Goal: Information Seeking & Learning: Learn about a topic

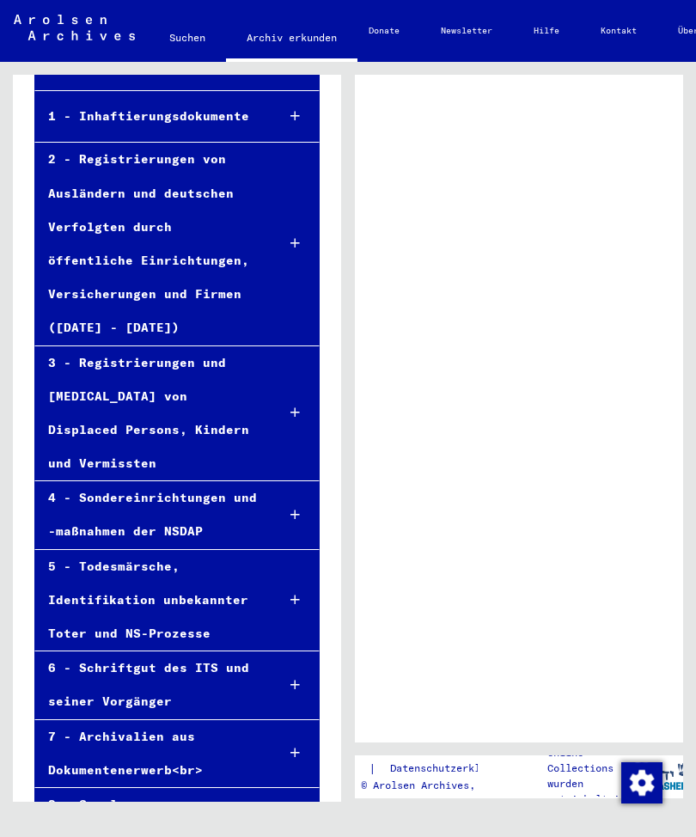
scroll to position [163, 0]
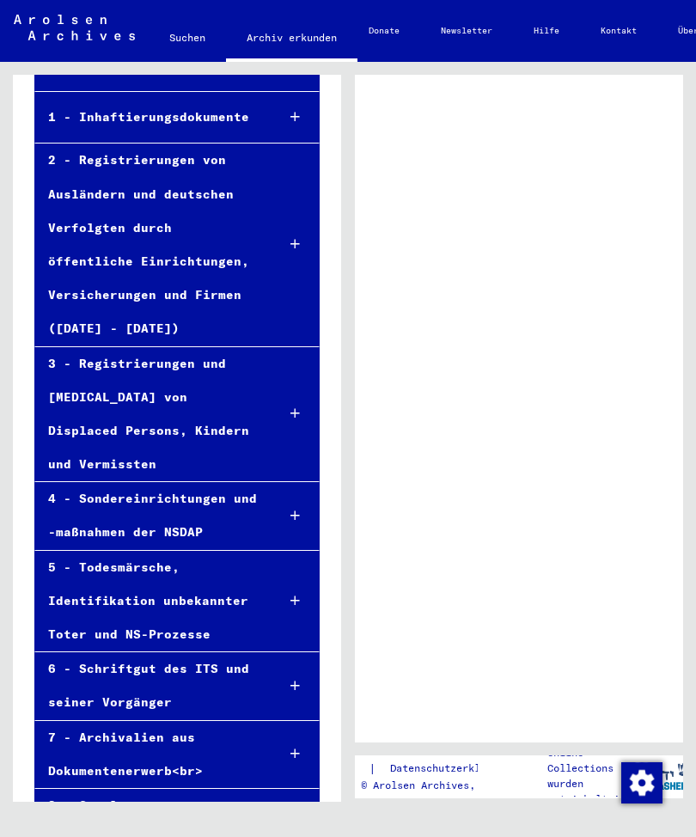
click at [95, 482] on div "4 - Sondereinrichtungen und -maßnahmen der NSDAP" at bounding box center [149, 515] width 228 height 67
click at [294, 490] on div at bounding box center [294, 515] width 47 height 51
click at [295, 509] on icon at bounding box center [294, 515] width 9 height 12
click at [271, 490] on div at bounding box center [294, 515] width 47 height 51
click at [293, 509] on icon at bounding box center [294, 515] width 9 height 12
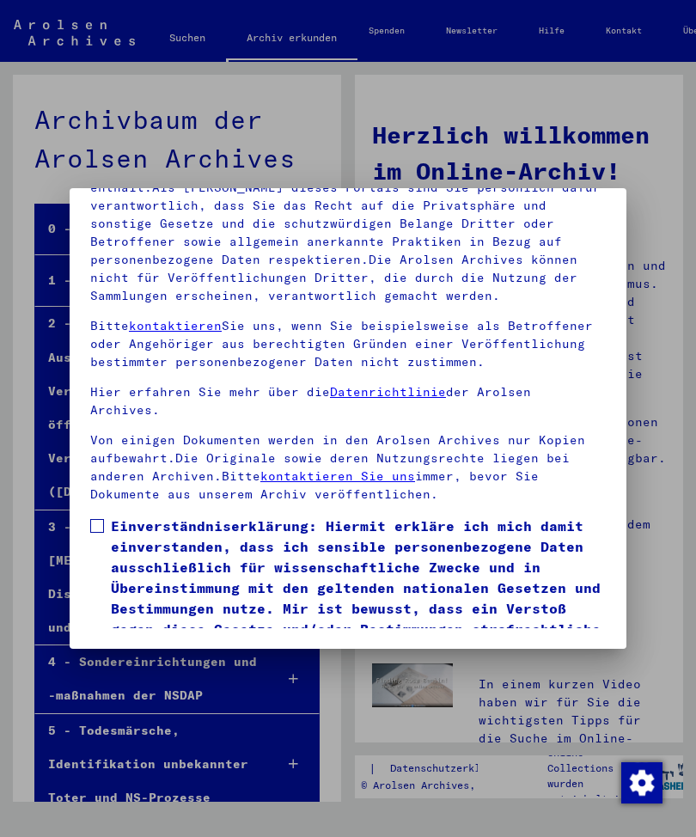
scroll to position [234, 0]
click at [92, 515] on label "Einverständniserklärung: Hiermit erkläre ich mich damit einverstanden, dass ich…" at bounding box center [347, 587] width 515 height 144
click at [150, 668] on button "Ich stimme zu" at bounding box center [155, 684] width 130 height 33
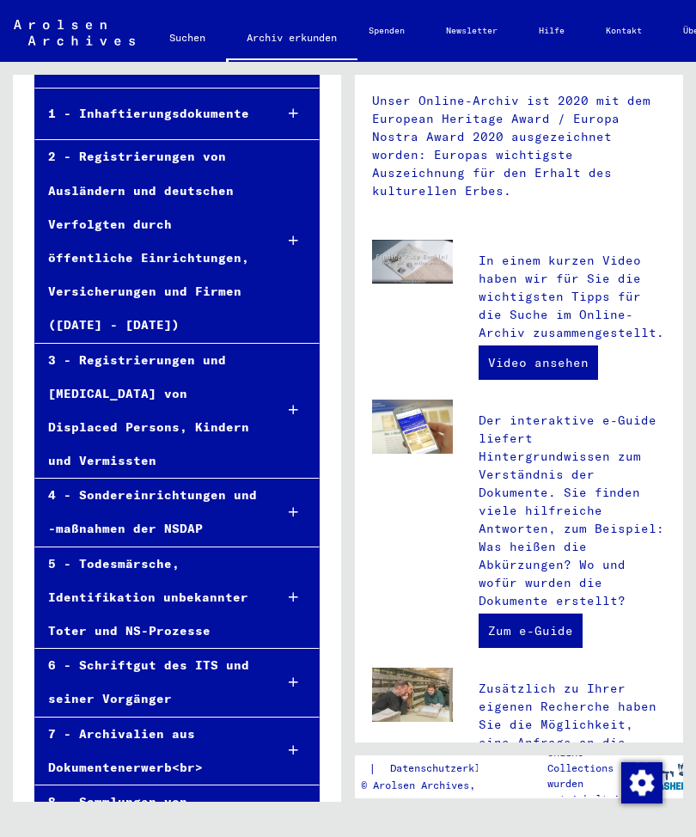
scroll to position [0, 0]
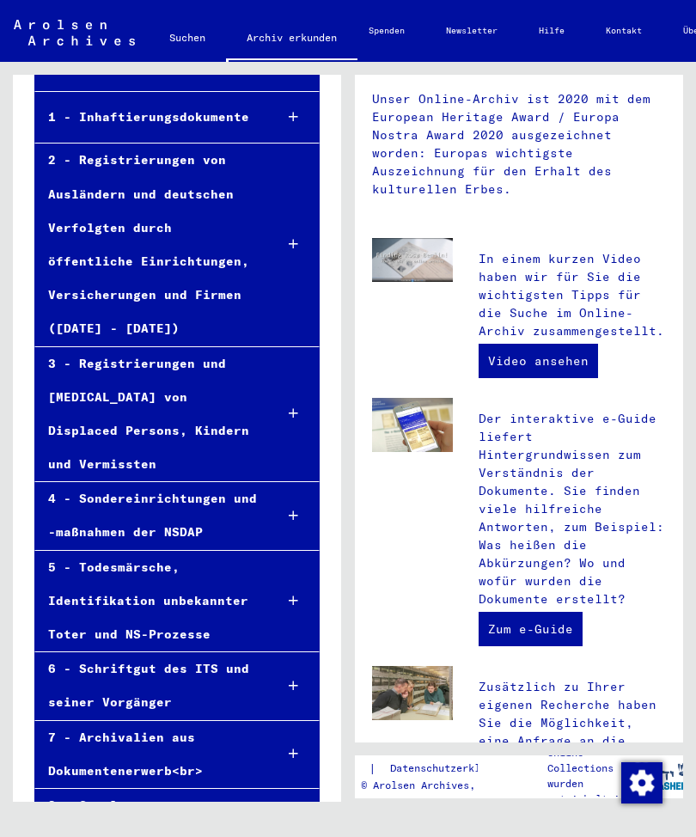
click at [288, 490] on div at bounding box center [294, 515] width 50 height 51
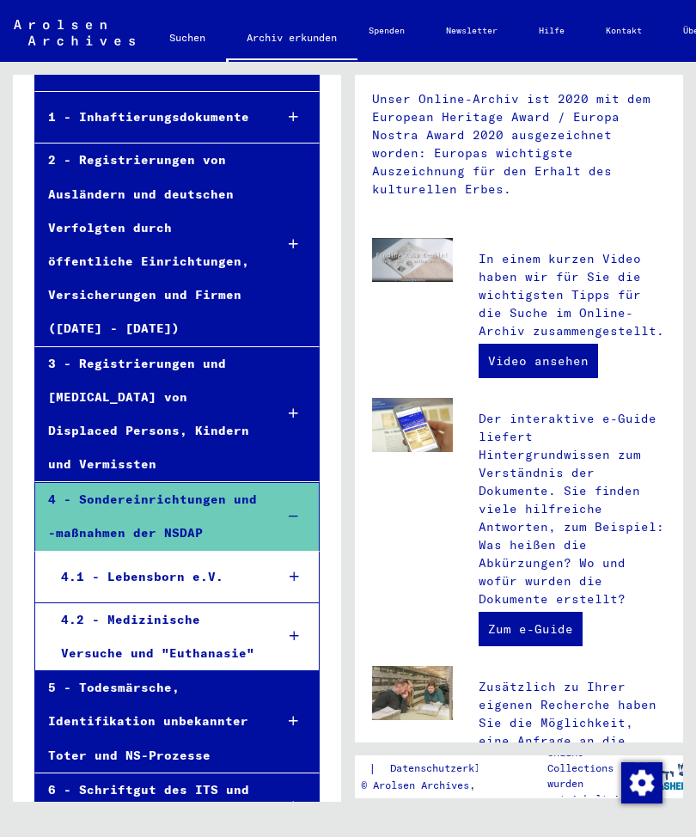
click at [125, 603] on div "4.2 - Medizinische Versuche und "Euthanasie"" at bounding box center [154, 636] width 212 height 67
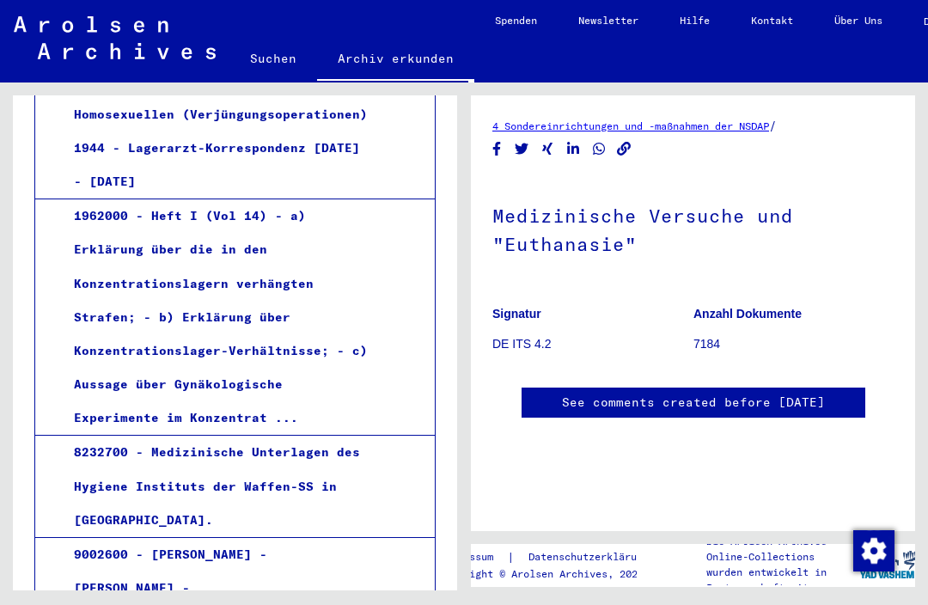
scroll to position [1367, 0]
click at [109, 264] on div "1962000 - Heft I (Vol 14) - a) Erklärung über die in den Konzentrationslagern v…" at bounding box center [218, 317] width 314 height 235
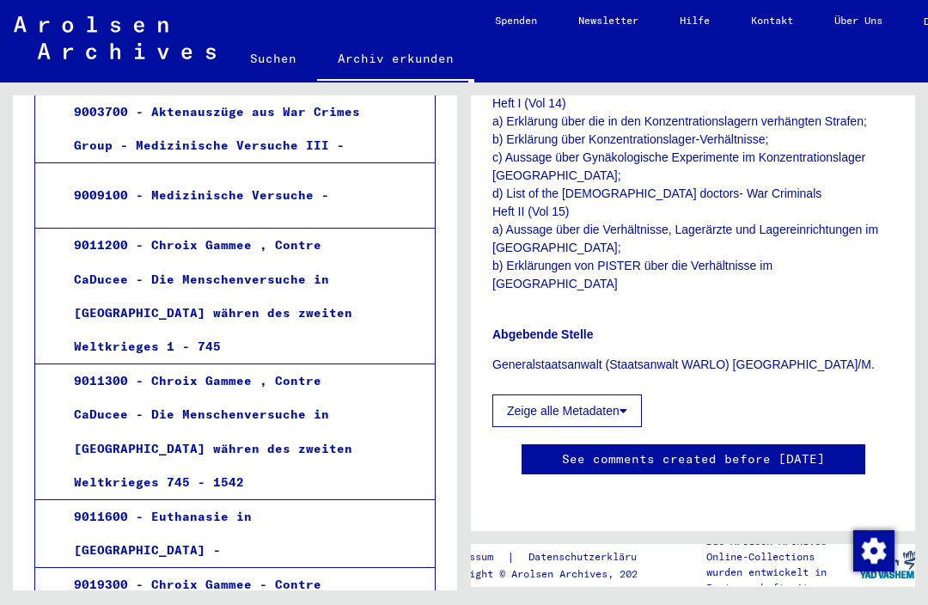
scroll to position [42, 0]
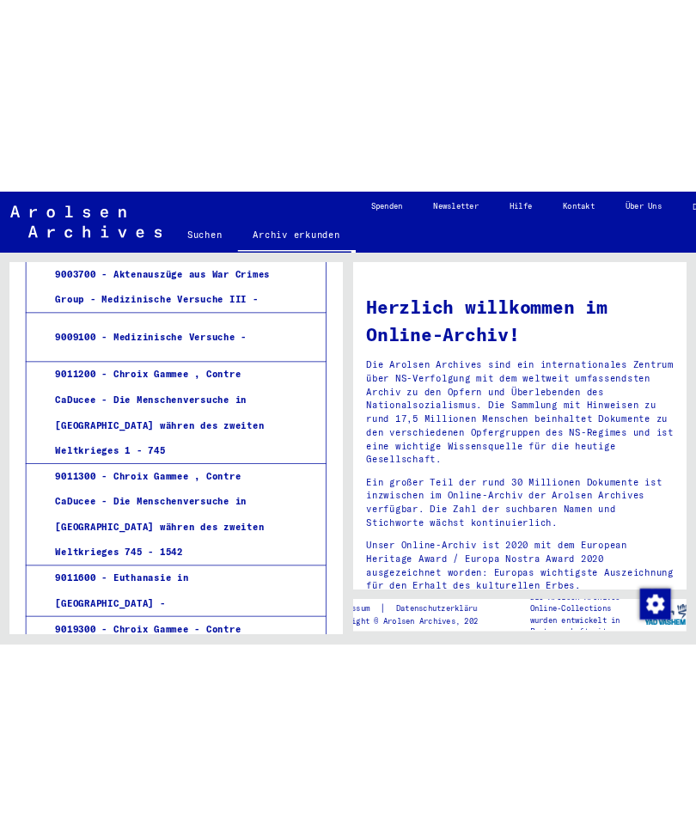
scroll to position [21, 0]
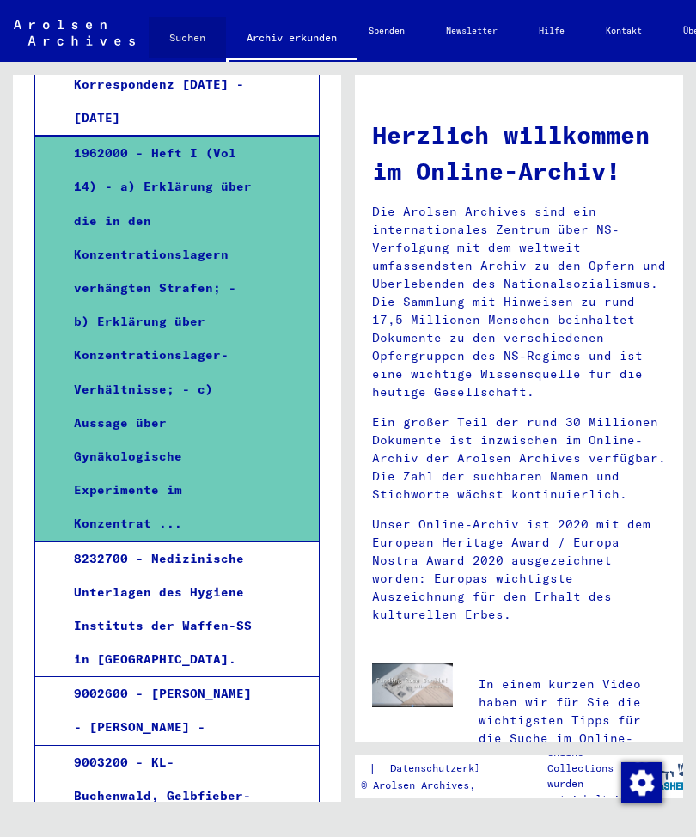
click at [218, 41] on link "Suchen" at bounding box center [187, 37] width 77 height 41
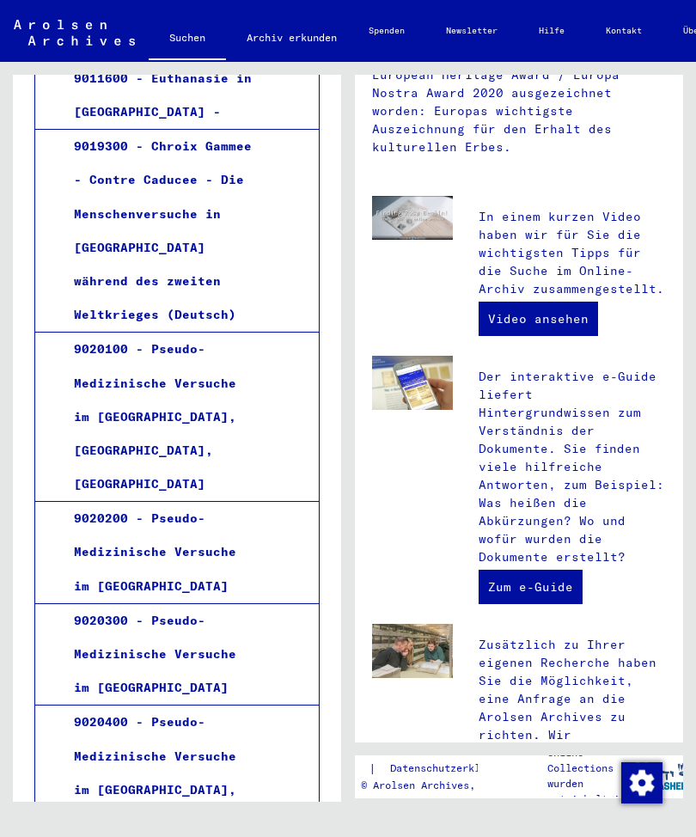
scroll to position [3966, 0]
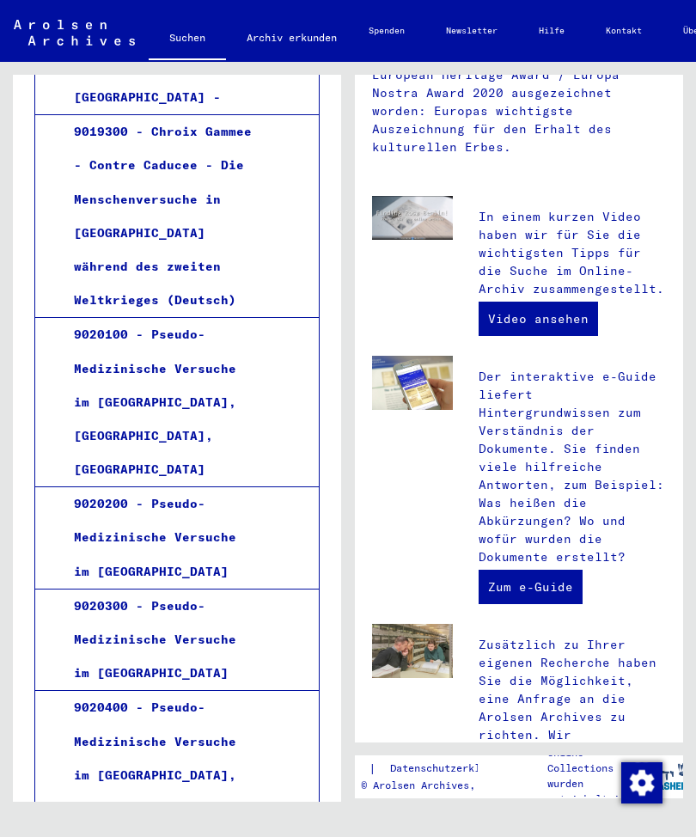
click at [115, 691] on div "9020400 - Pseudo-Medizinische Versuche im [GEOGRAPHIC_DATA], [GEOGRAPHIC_DATA]" at bounding box center [160, 758] width 198 height 135
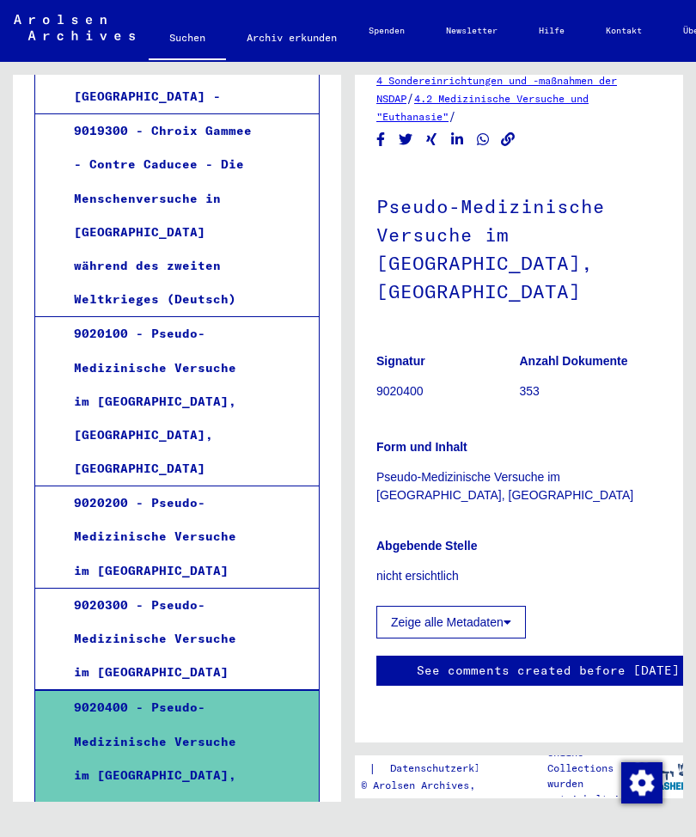
scroll to position [126, 0]
click at [507, 606] on button "Zeige alle Metadaten" at bounding box center [450, 622] width 149 height 33
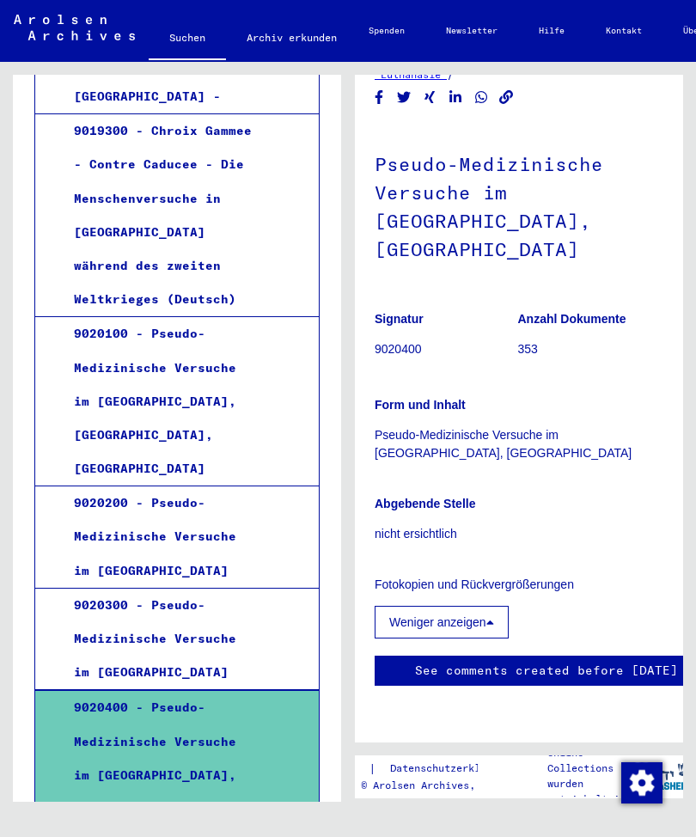
scroll to position [747, 2]
click at [89, 33] on img at bounding box center [74, 28] width 121 height 26
